Goal: Navigation & Orientation: Find specific page/section

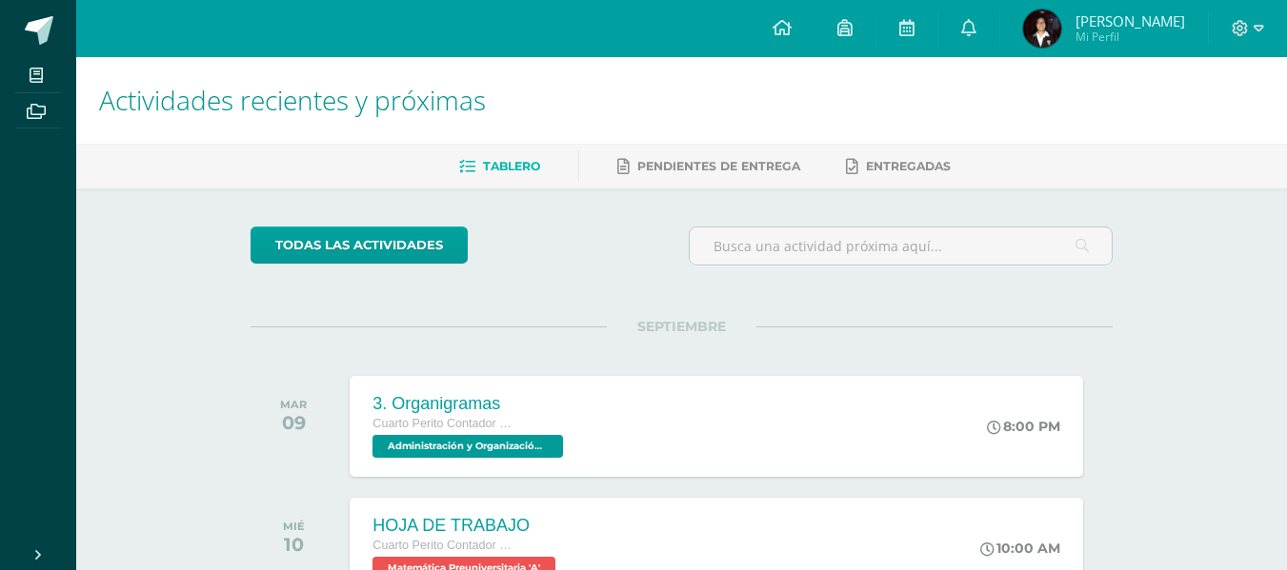
drag, startPoint x: 594, startPoint y: 130, endPoint x: 614, endPoint y: 137, distance: 21.1
click at [594, 130] on h1 "Actividades recientes y próximas" at bounding box center [681, 100] width 1165 height 87
click at [624, 75] on h1 "Actividades recientes y próximas" at bounding box center [681, 100] width 1165 height 87
click at [100, 83] on span "Actividades recientes y próximas" at bounding box center [292, 100] width 387 height 36
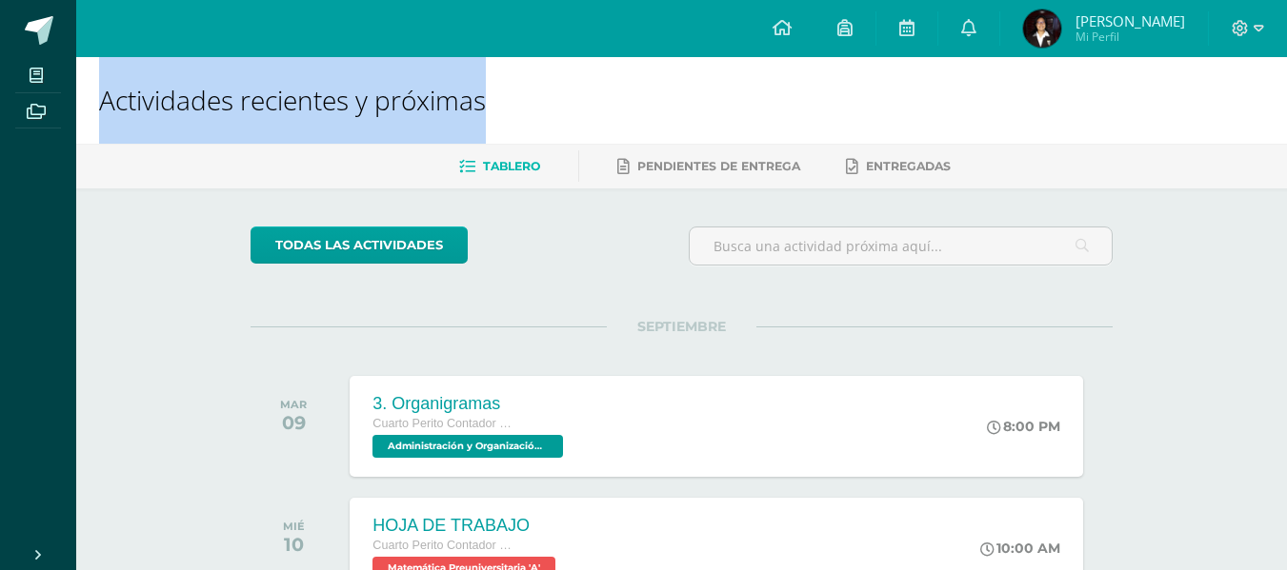
drag, startPoint x: 100, startPoint y: 83, endPoint x: 402, endPoint y: 96, distance: 302.2
click at [402, 96] on span "Actividades recientes y próximas" at bounding box center [292, 100] width 387 height 36
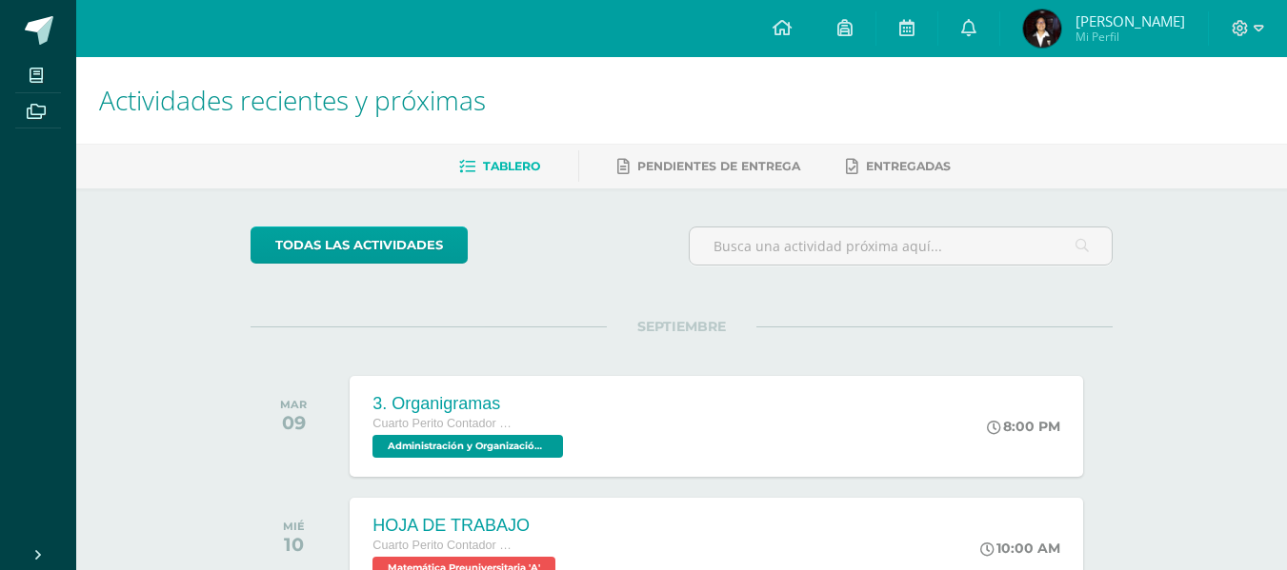
click at [557, 231] on div "todas las Actividades" at bounding box center [426, 254] width 366 height 54
click at [86, 114] on div "Actividades recientes y próximas" at bounding box center [681, 100] width 1210 height 87
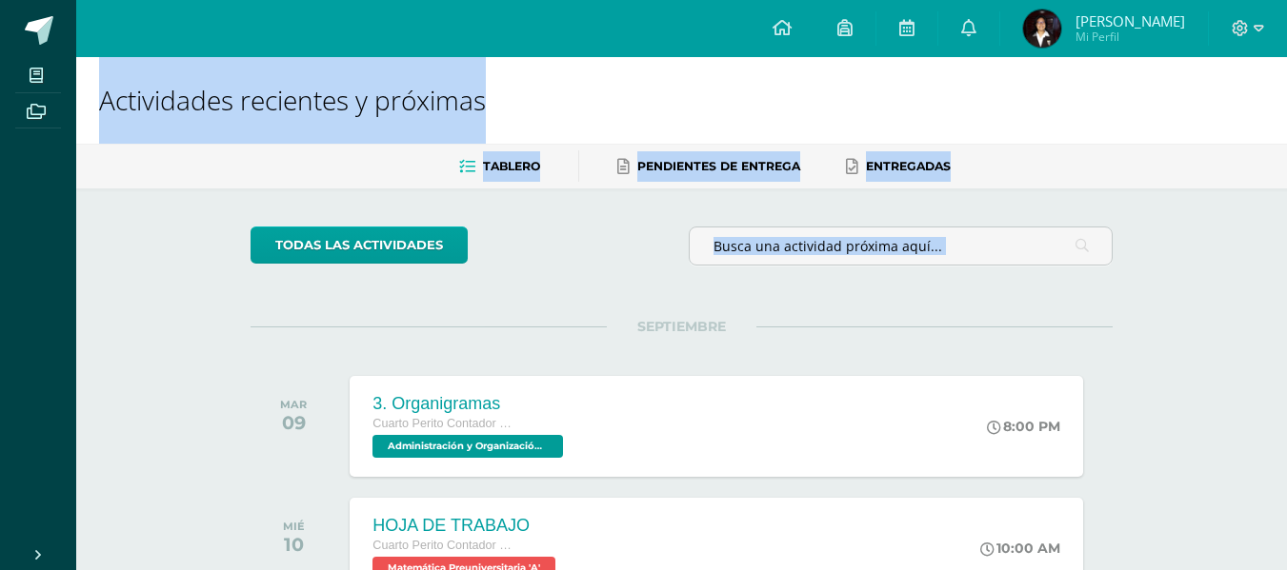
drag, startPoint x: 86, startPoint y: 114, endPoint x: 503, endPoint y: 244, distance: 436.8
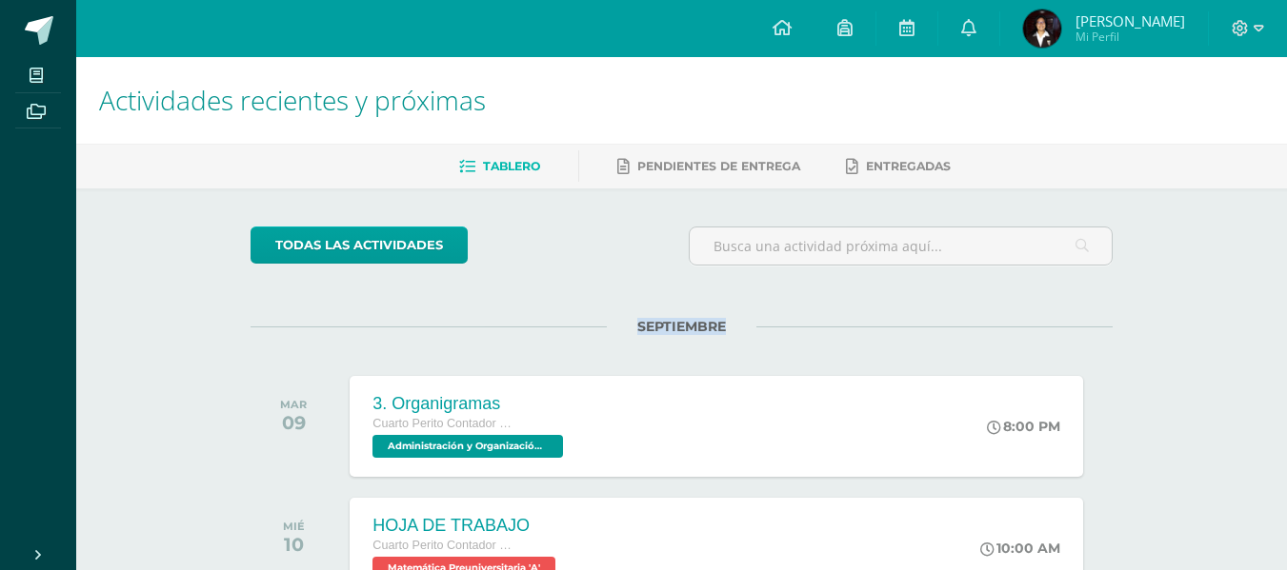
drag, startPoint x: 759, startPoint y: 313, endPoint x: 362, endPoint y: 189, distance: 416.3
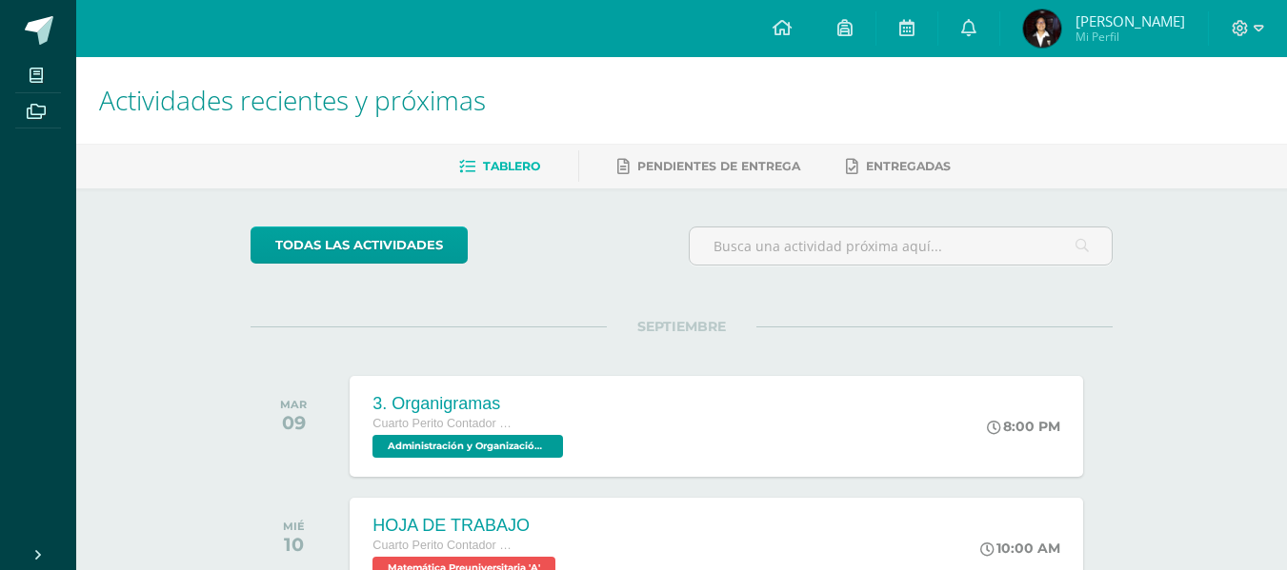
click at [245, 158] on ul "Tablero Pendientes de entrega Entregadas" at bounding box center [704, 165] width 1210 height 31
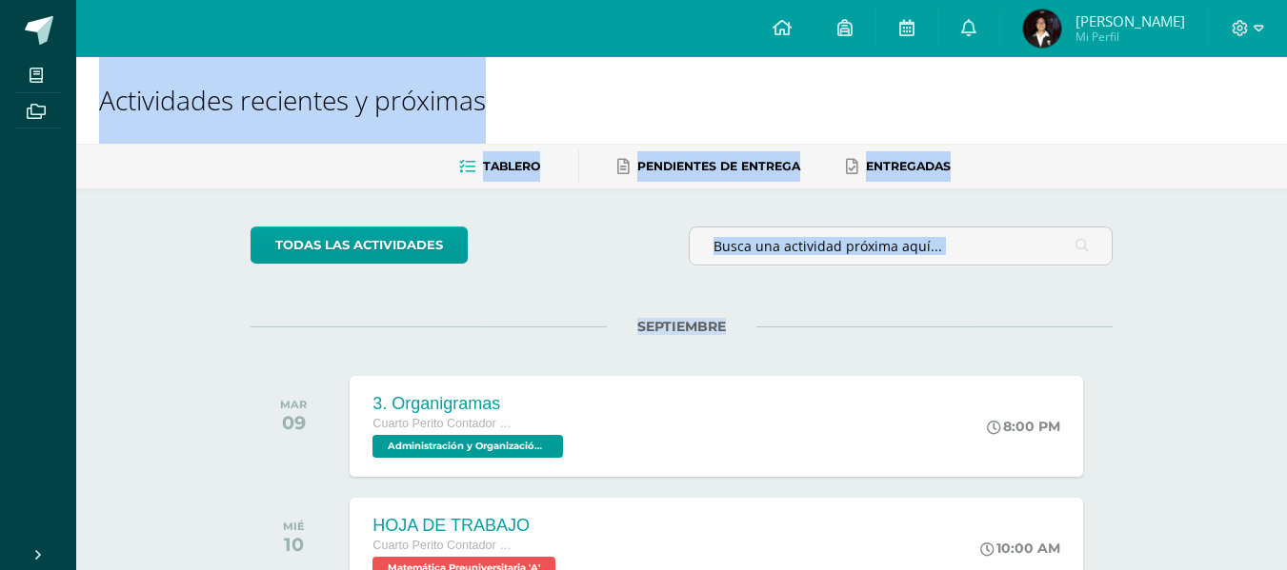
drag, startPoint x: 740, startPoint y: 335, endPoint x: 324, endPoint y: -11, distance: 541.7
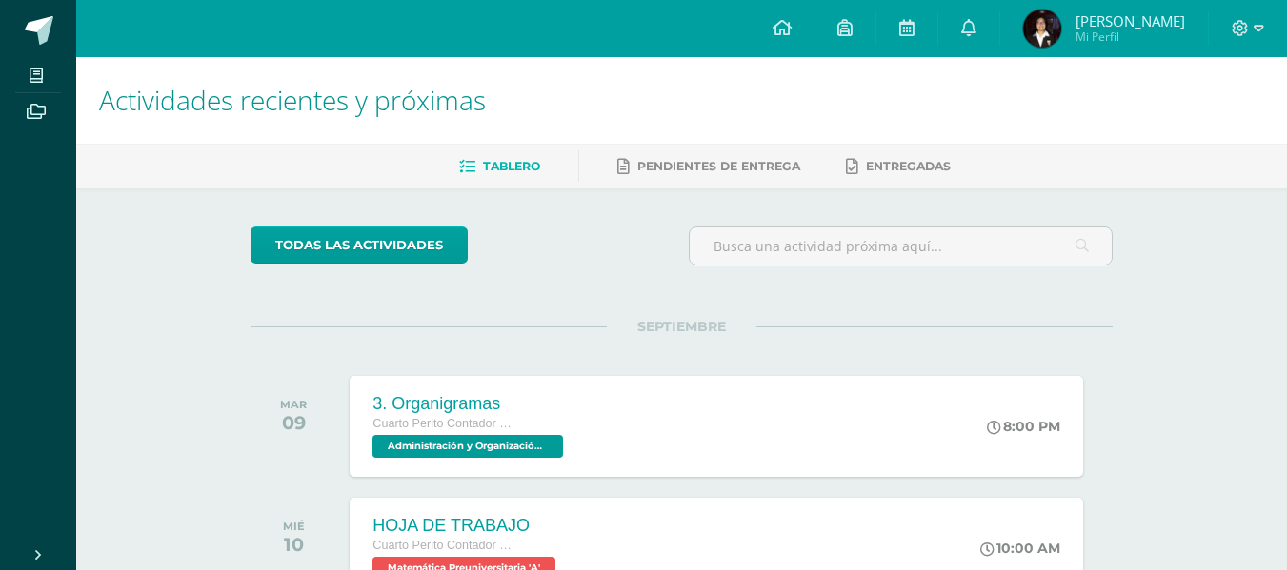
click at [117, 92] on span "Actividades recientes y próximas" at bounding box center [292, 100] width 387 height 36
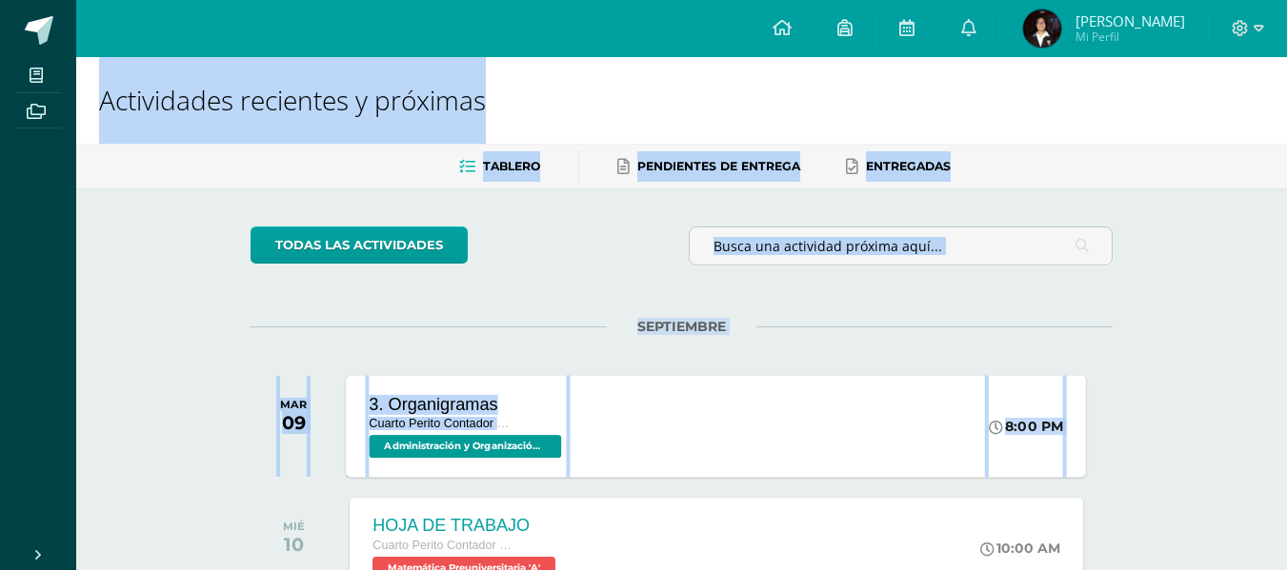
drag, startPoint x: 91, startPoint y: 88, endPoint x: 1083, endPoint y: 421, distance: 1046.0
